Goal: Task Accomplishment & Management: Manage account settings

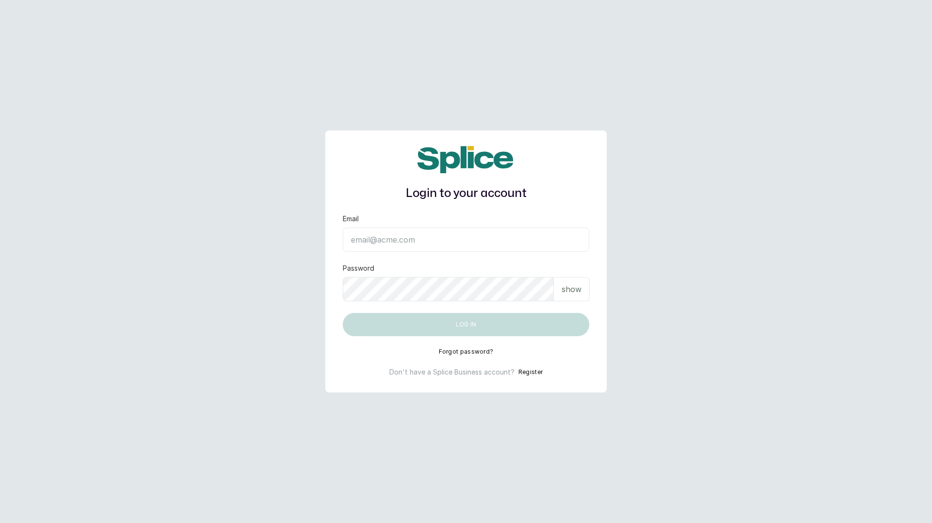
click at [381, 242] on input "Email" at bounding box center [466, 240] width 247 height 24
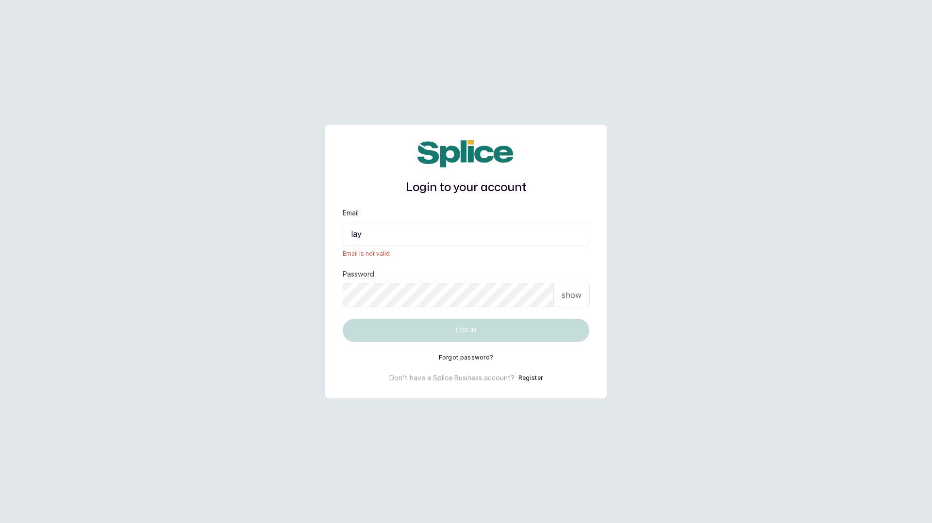
type input "layo@withsplice.com"
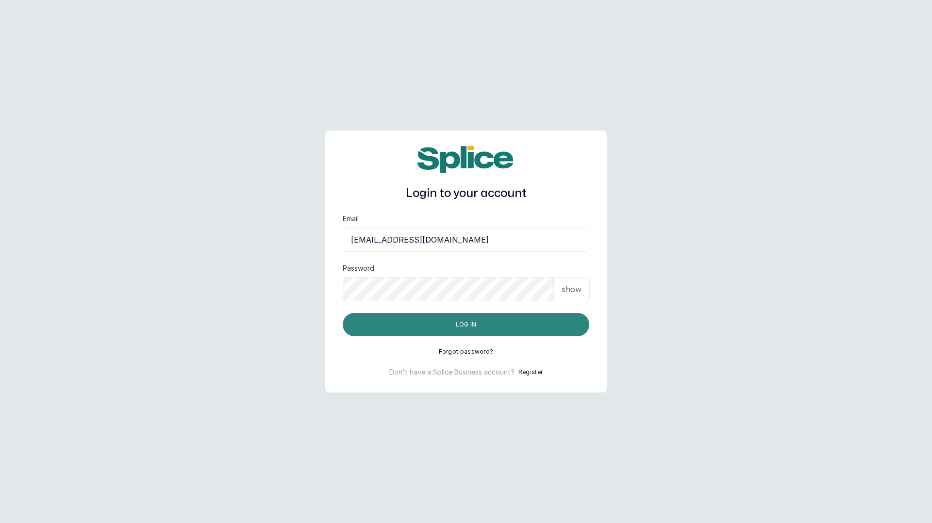
click at [411, 322] on button "Log in" at bounding box center [466, 324] width 247 height 23
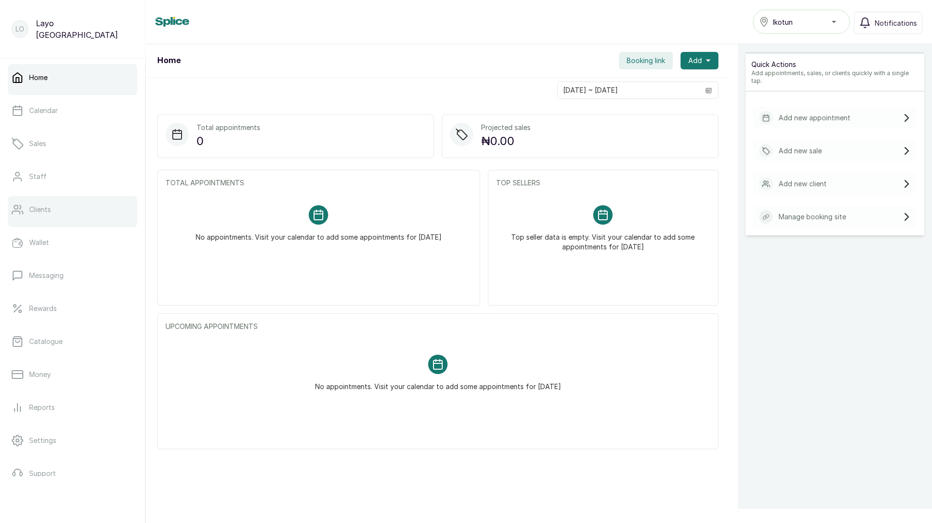
click at [40, 205] on p "Clients" at bounding box center [40, 210] width 22 height 10
